Goal: Information Seeking & Learning: Learn about a topic

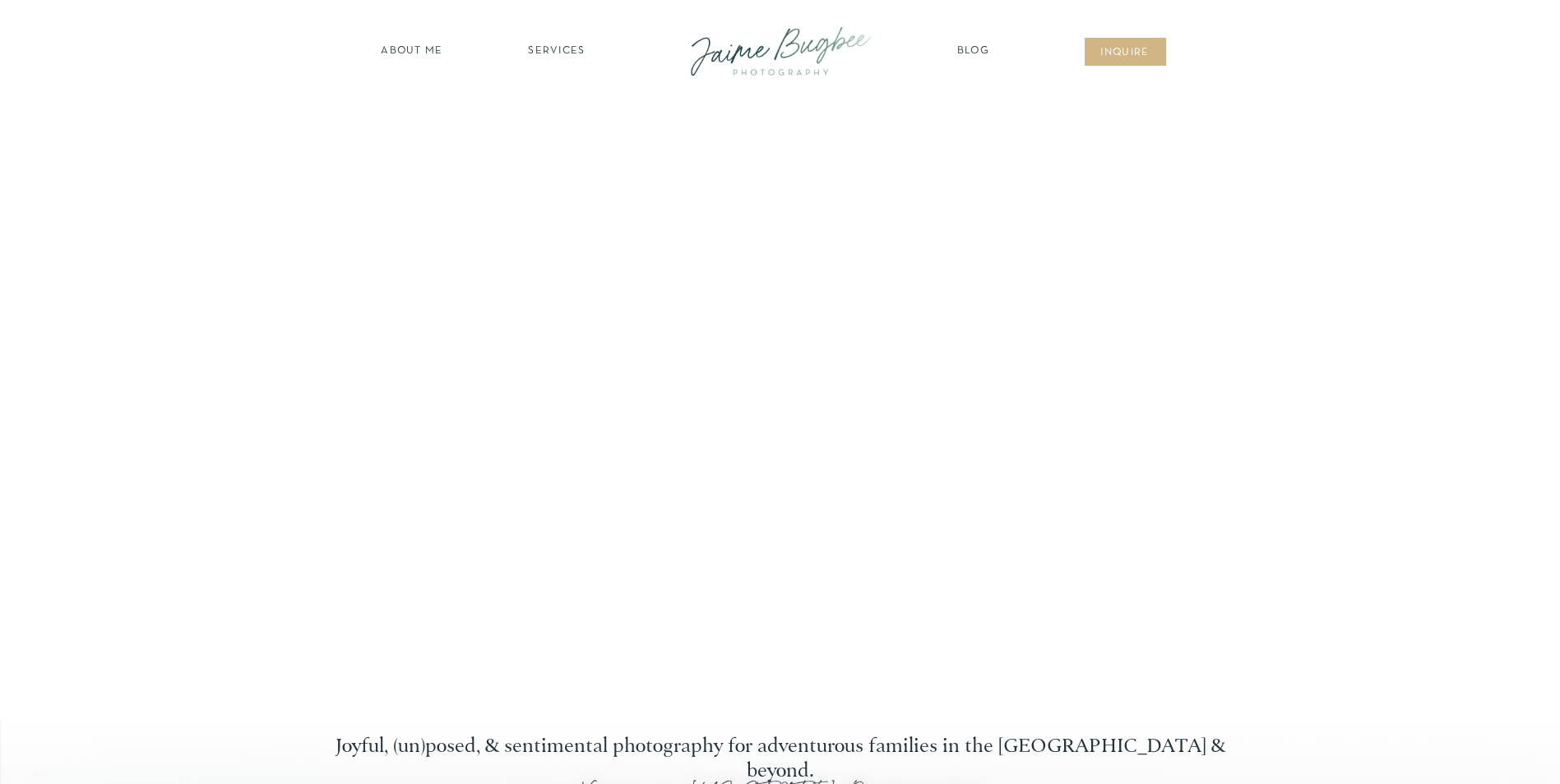
click at [429, 45] on nav "about ME" at bounding box center [412, 52] width 71 height 17
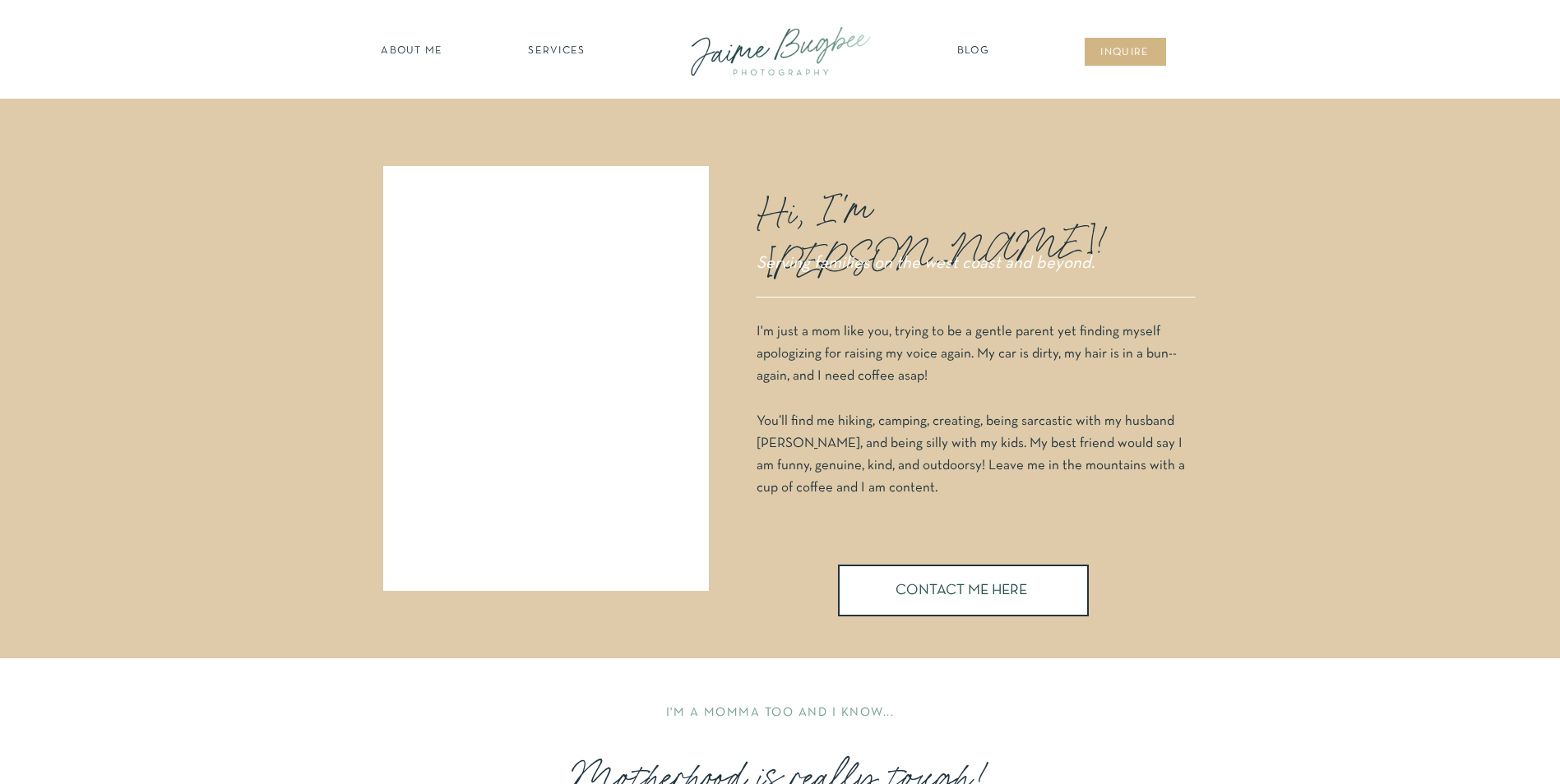
click at [560, 54] on nav "SERVICES" at bounding box center [557, 52] width 93 height 17
click at [557, 143] on nav "families" at bounding box center [557, 141] width 126 height 16
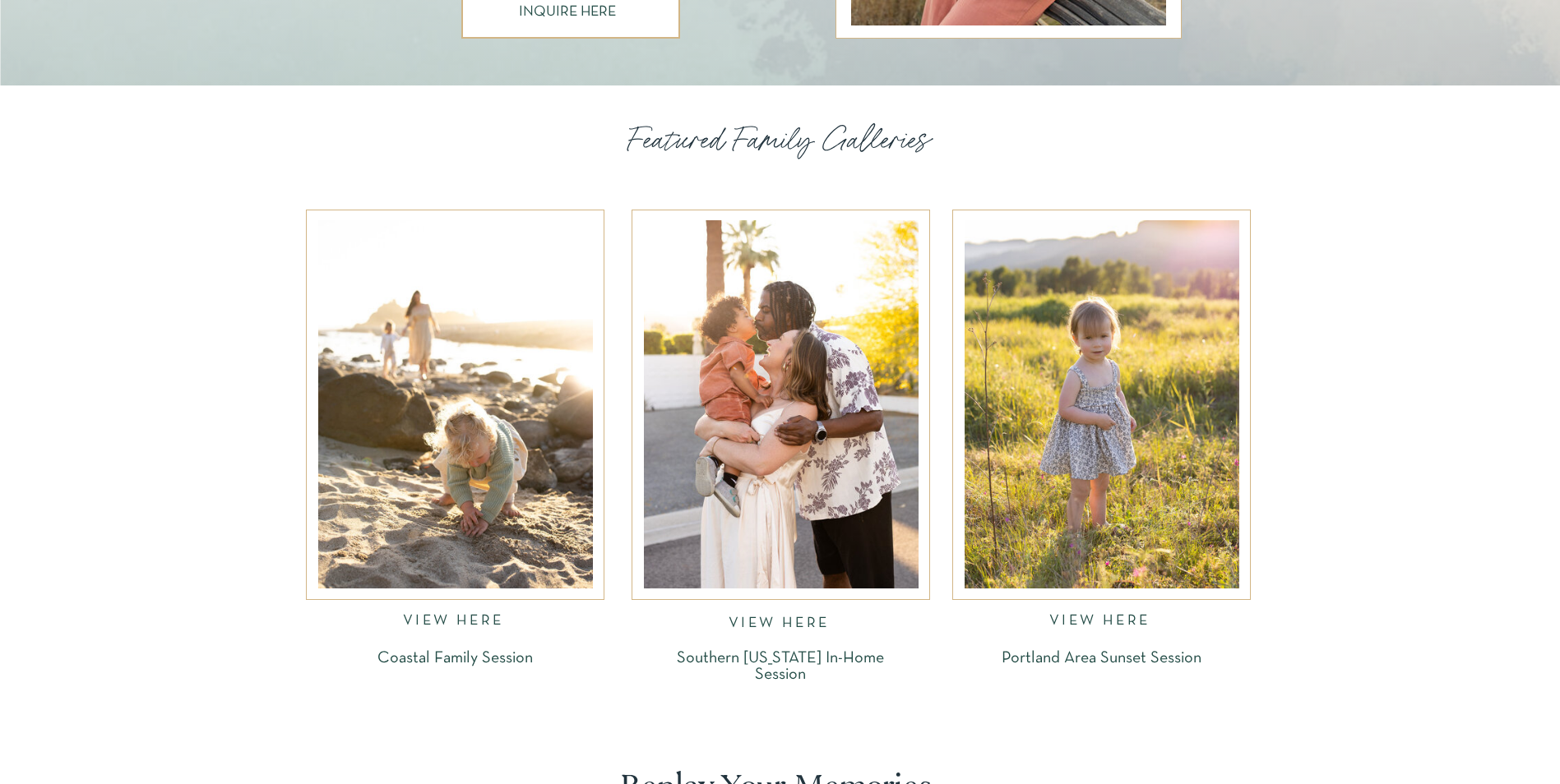
scroll to position [1644, 0]
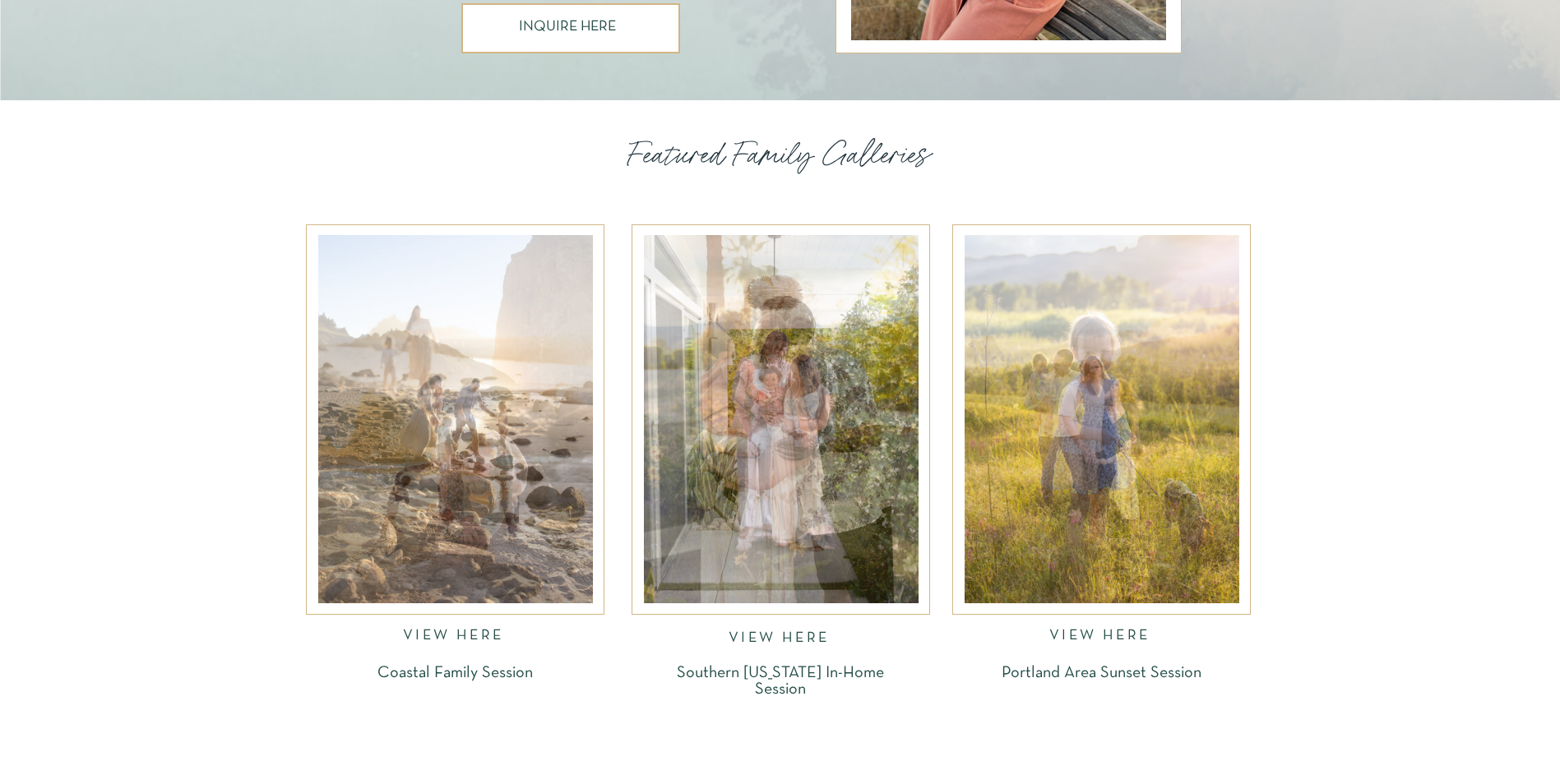
click at [1100, 535] on div at bounding box center [1102, 419] width 275 height 368
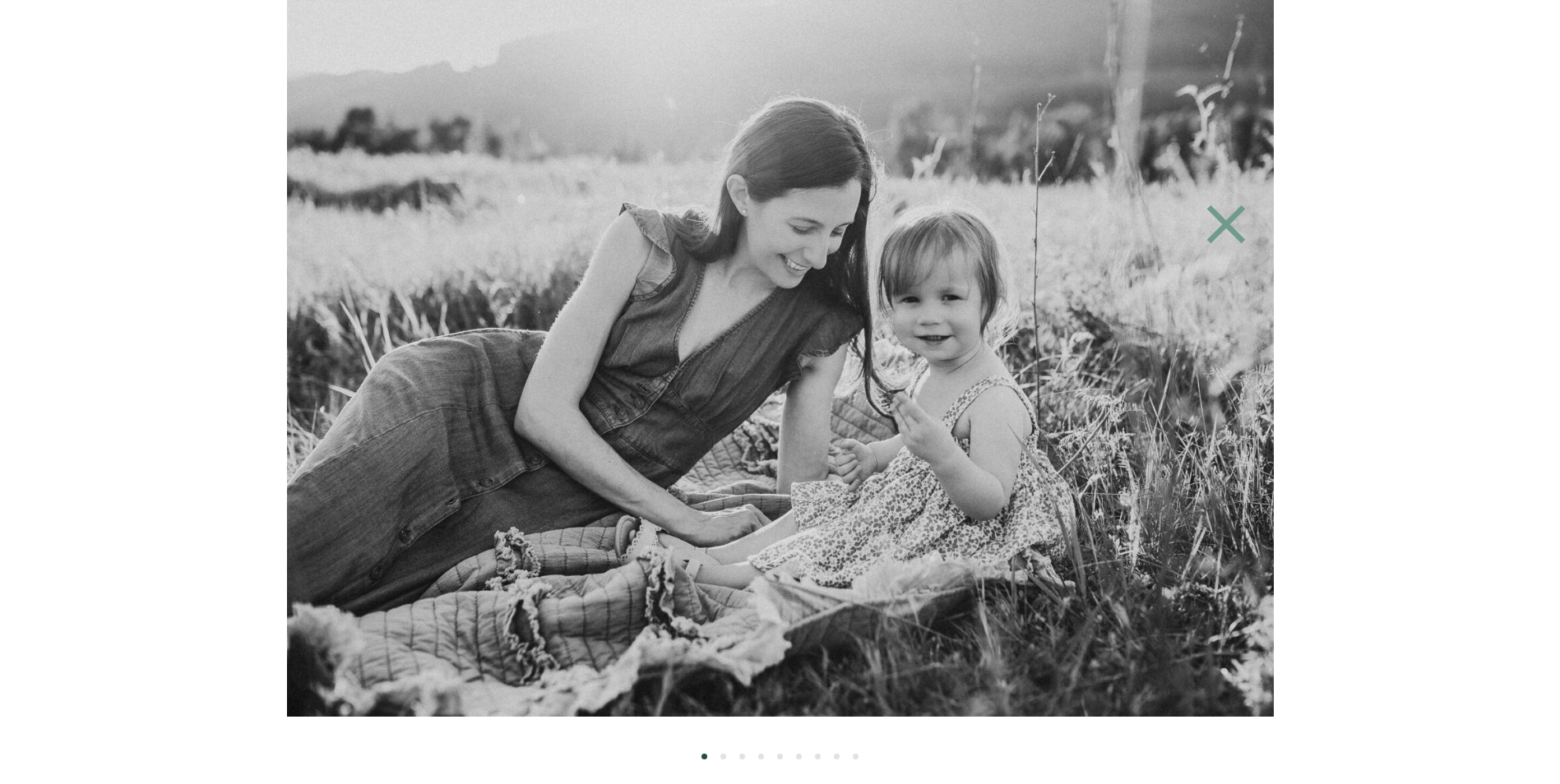
scroll to position [2238, 0]
click at [1224, 227] on icon at bounding box center [1225, 225] width 38 height 38
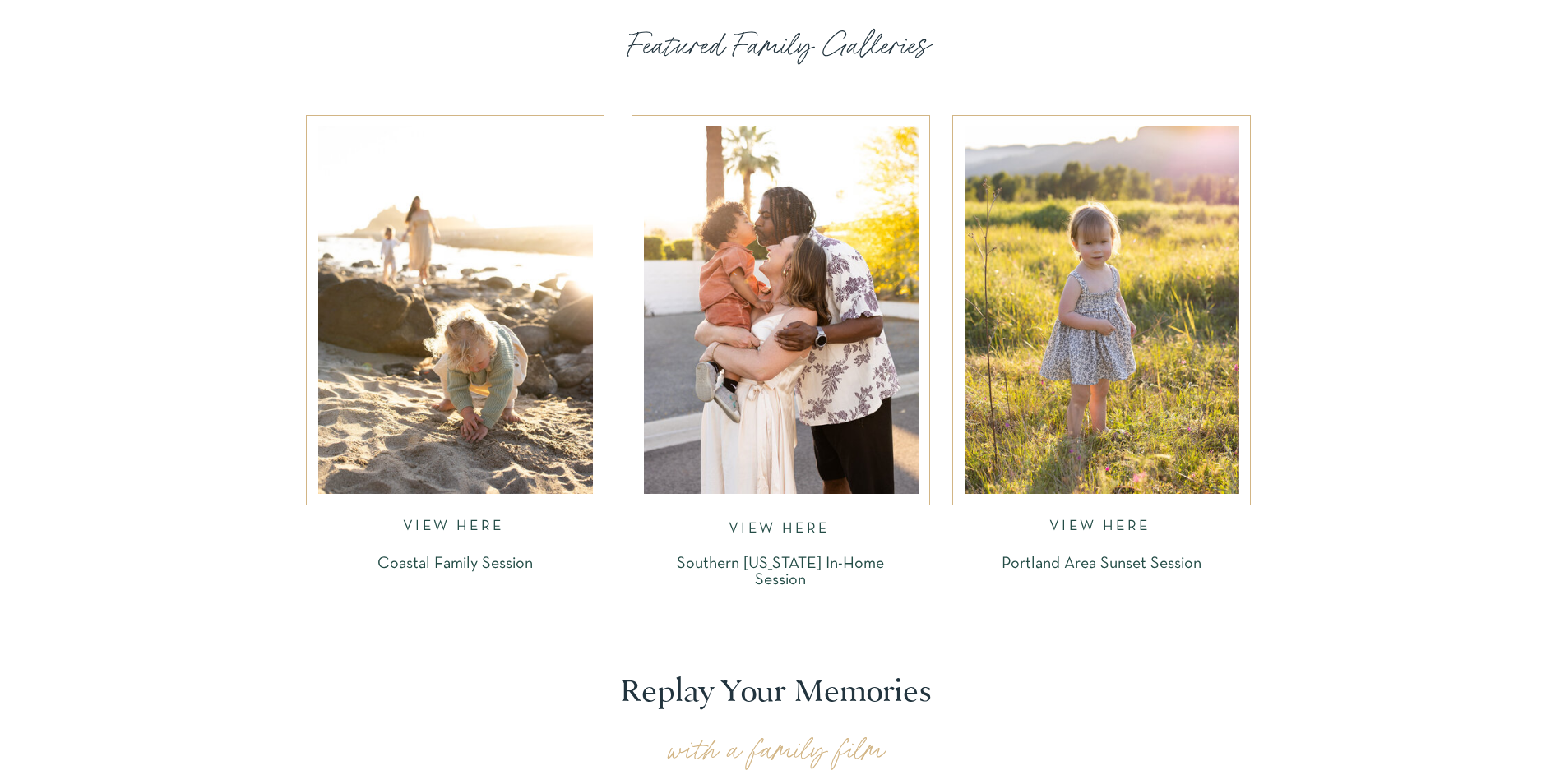
scroll to position [1745, 0]
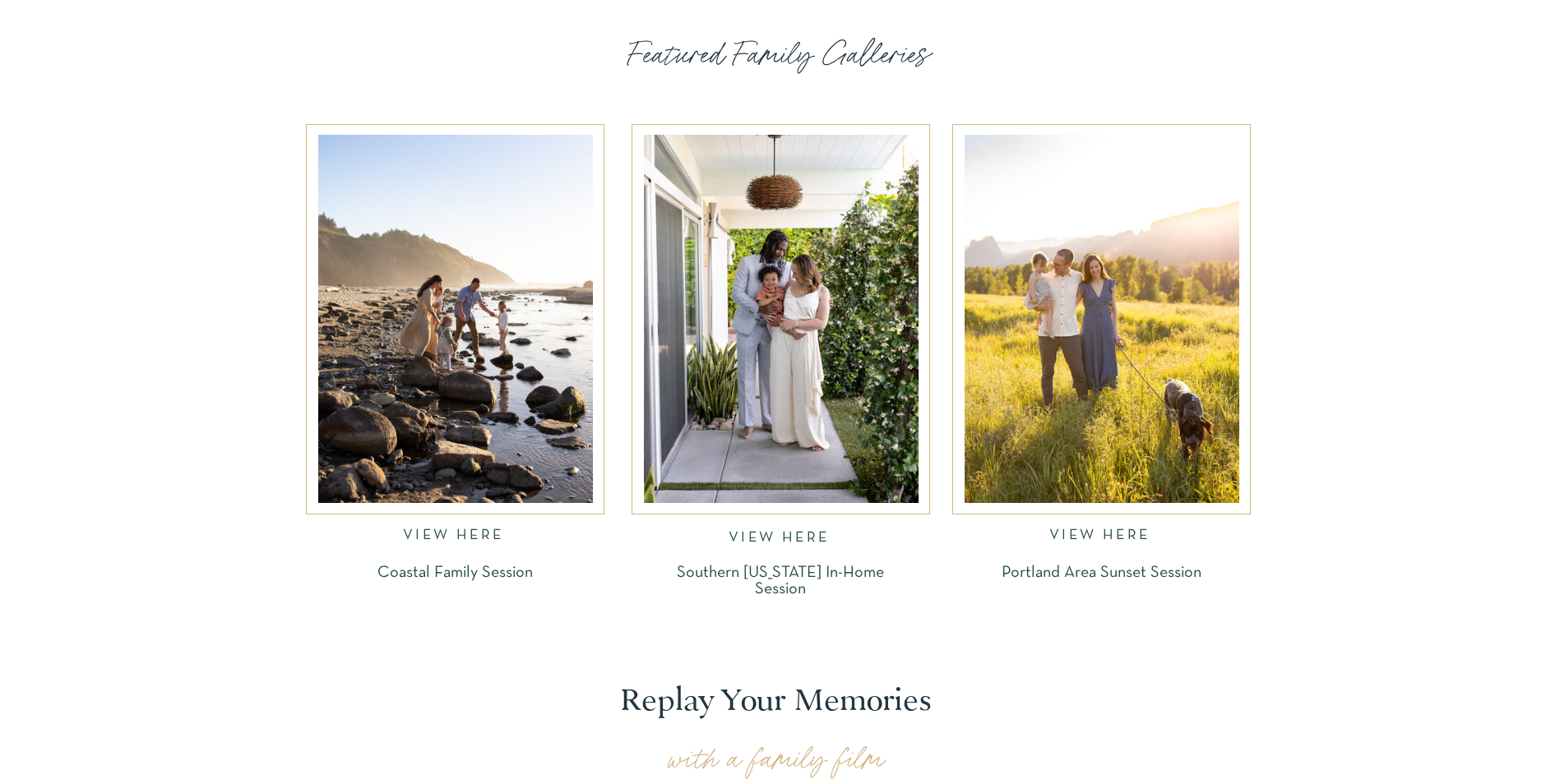
scroll to position [2238, 0]
